Goal: Task Accomplishment & Management: Manage account settings

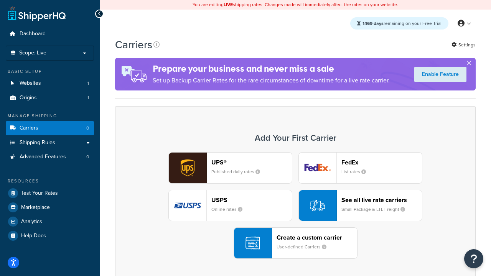
click at [295, 206] on div "UPS® Published daily rates FedEx List rates USPS Online rates See all live rate…" at bounding box center [295, 205] width 345 height 107
click at [382, 162] on header "FedEx" at bounding box center [381, 162] width 81 height 7
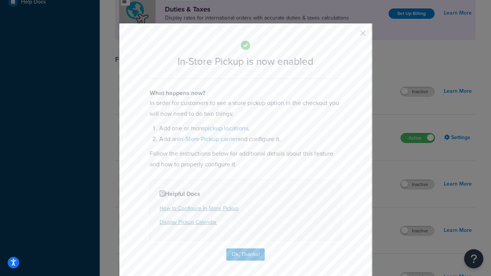
click at [351, 36] on button "button" at bounding box center [352, 36] width 2 height 2
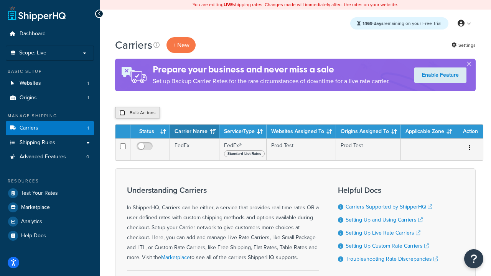
click at [122, 113] on input "checkbox" at bounding box center [122, 113] width 6 height 6
checkbox input "true"
click at [206, 113] on button "Delete" at bounding box center [204, 113] width 26 height 12
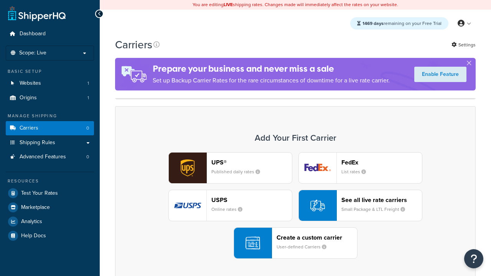
scroll to position [152, 0]
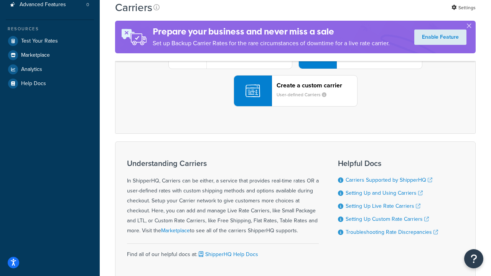
click at [295, 107] on div "UPS® Published daily rates FedEx List rates USPS Online rates See all live rate…" at bounding box center [295, 53] width 345 height 107
click at [382, 14] on header "FedEx" at bounding box center [381, 10] width 81 height 7
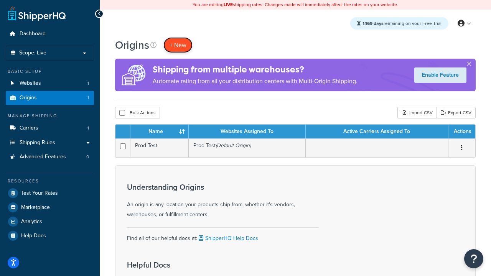
click at [178, 45] on span "+ New" at bounding box center [178, 45] width 17 height 9
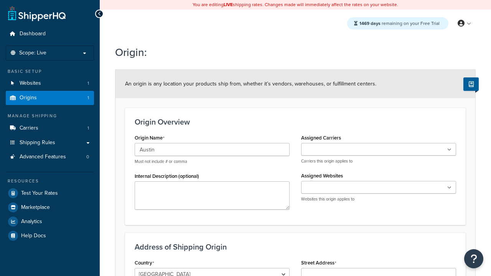
scroll to position [61, 0]
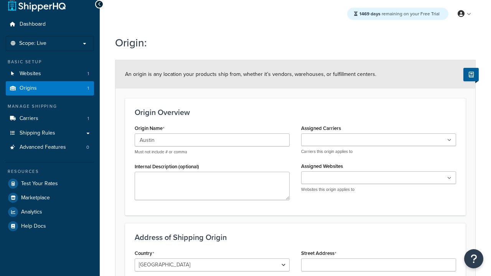
type input "Austin"
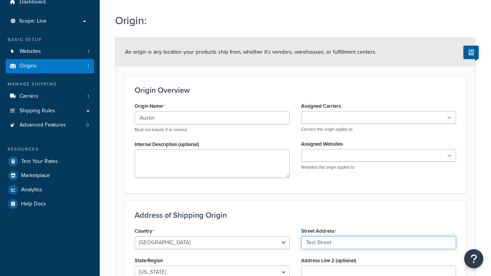
type input "Test Street"
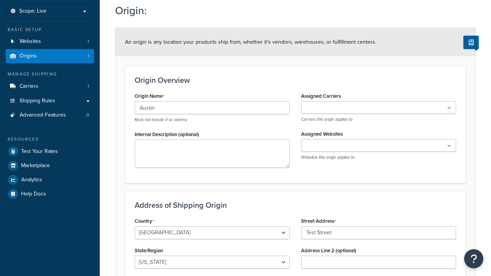
scroll to position [0, 0]
type input "Austin"
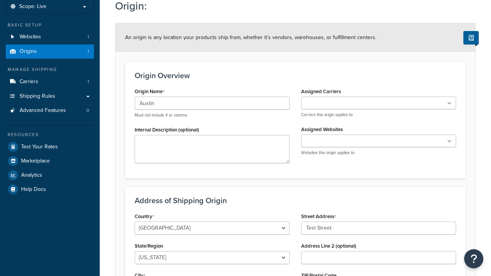
select select "43"
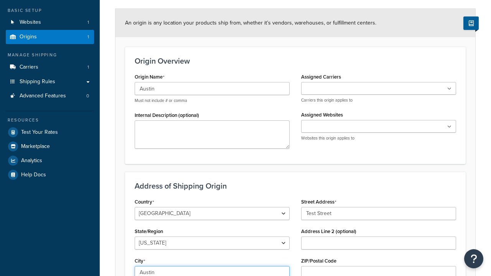
type input "Austin"
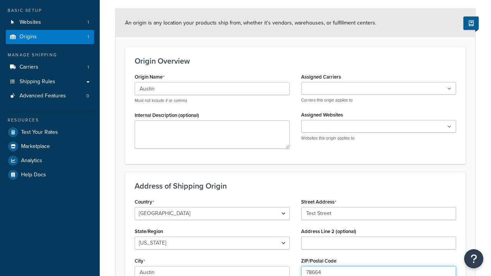
type input "78664"
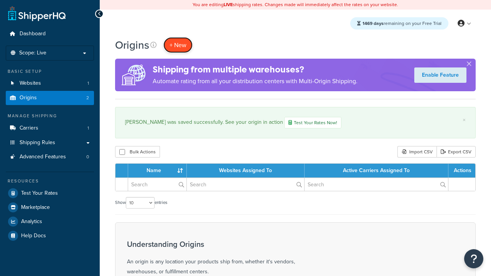
click at [178, 45] on span "+ New" at bounding box center [178, 45] width 17 height 9
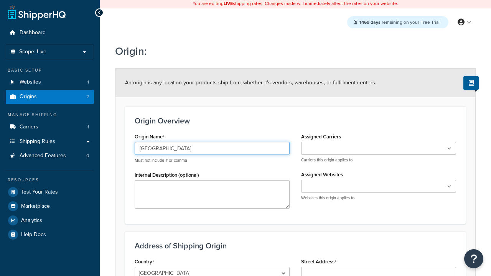
type input "Georgetown"
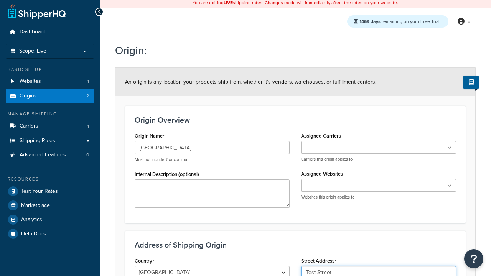
type input "Test Street"
type input "Austin"
select select "43"
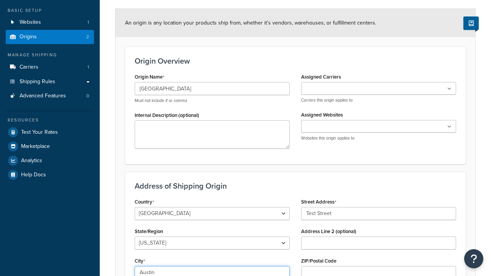
type input "Austin"
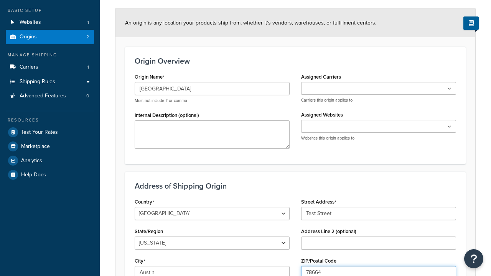
type input "78664"
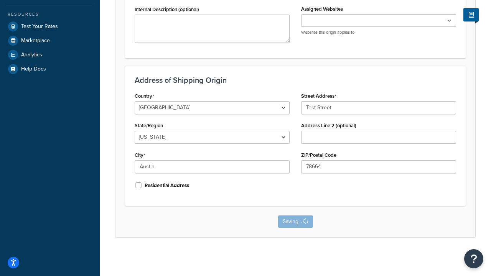
scroll to position [0, 0]
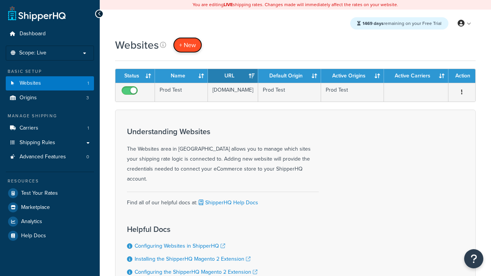
click at [188, 45] on span "+ New" at bounding box center [187, 45] width 17 height 9
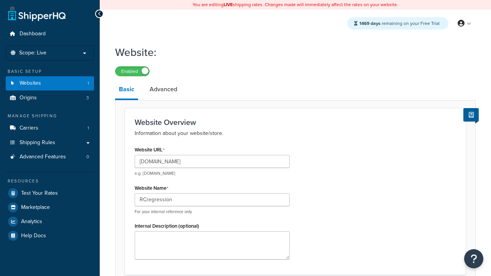
type input "RCregression"
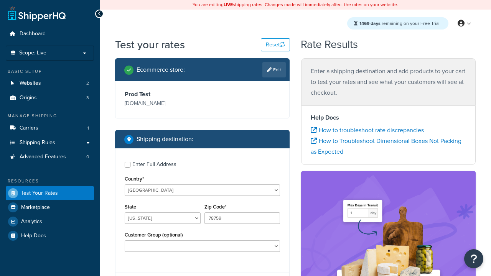
select select "TX"
type input "78628"
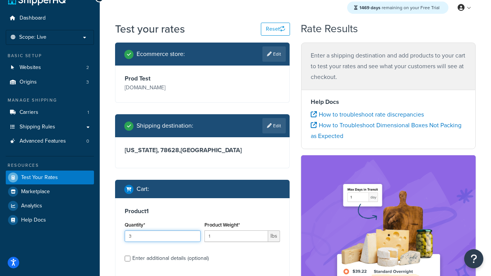
type input "3"
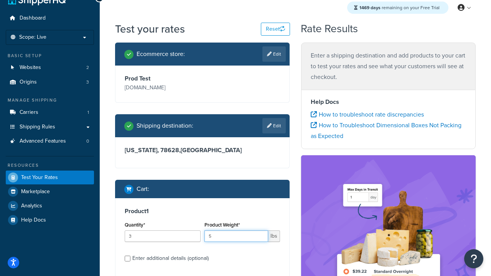
type input "5"
click at [127, 259] on input "Enter additional details (optional)" at bounding box center [128, 259] width 6 height 6
checkbox input "true"
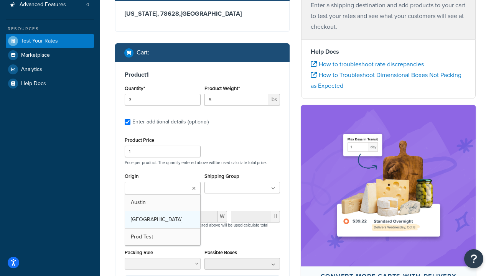
scroll to position [0, 0]
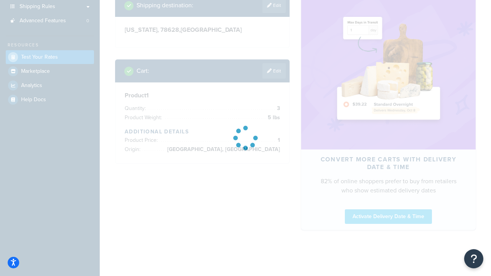
scroll to position [297, 0]
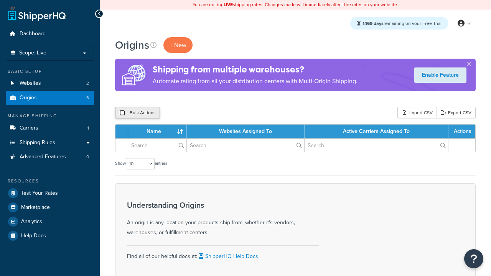
click at [122, 113] on input "checkbox" at bounding box center [122, 113] width 6 height 6
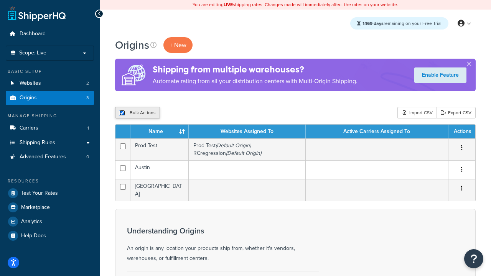
click at [122, 113] on input "checkbox" at bounding box center [122, 113] width 6 height 6
checkbox input "false"
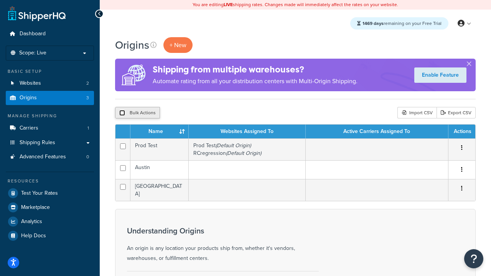
click at [122, 113] on input "checkbox" at bounding box center [122, 113] width 6 height 6
checkbox input "true"
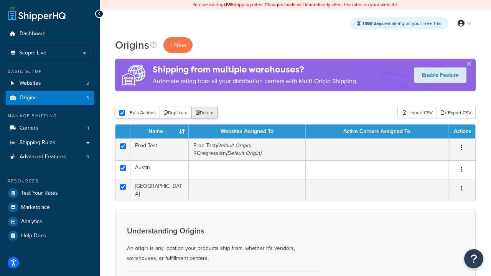
click at [206, 113] on button "Delete" at bounding box center [204, 113] width 26 height 12
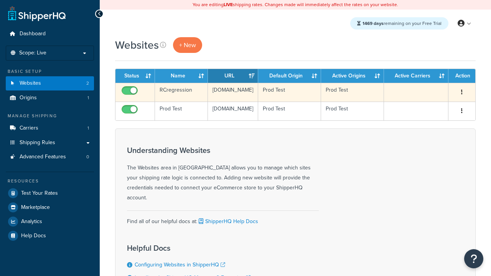
click at [462, 92] on icon "button" at bounding box center [462, 91] width 2 height 5
click at [0, 0] on link "Delete" at bounding box center [0, 0] width 0 height 0
